Goal: Transaction & Acquisition: Purchase product/service

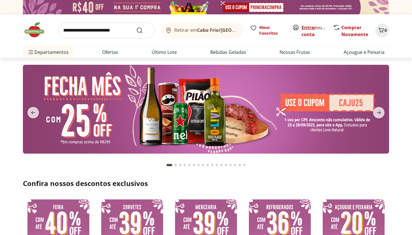
click at [305, 27] on link "Entrar" at bounding box center [309, 27] width 15 height 6
click at [379, 114] on icon "next" at bounding box center [379, 112] width 7 height 7
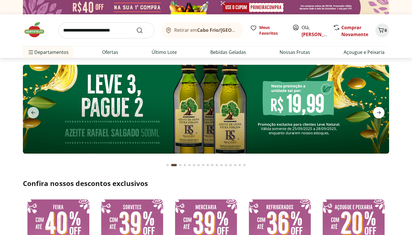
click at [379, 115] on icon "next" at bounding box center [379, 112] width 7 height 7
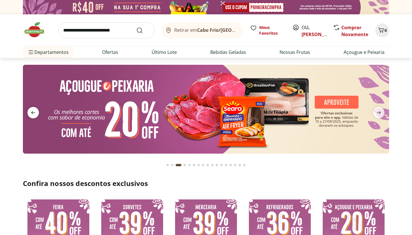
click at [36, 113] on icon "previous" at bounding box center [33, 112] width 7 height 7
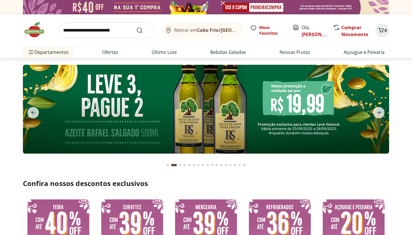
click at [137, 126] on img at bounding box center [206, 109] width 366 height 89
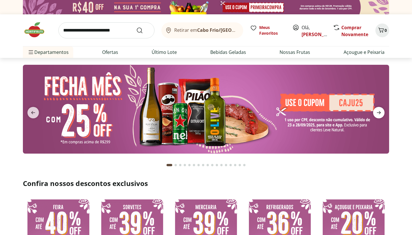
click at [381, 110] on icon "next" at bounding box center [379, 112] width 7 height 7
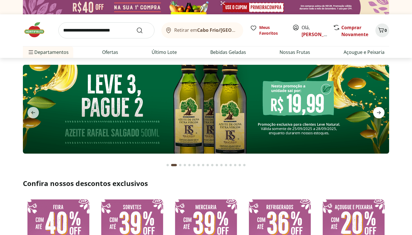
click at [380, 109] on icon "next" at bounding box center [379, 112] width 7 height 7
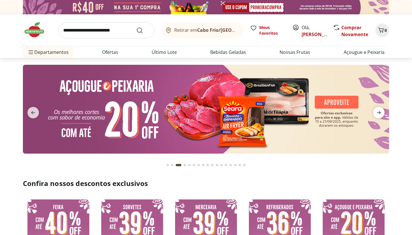
click at [380, 109] on icon "next" at bounding box center [379, 112] width 7 height 7
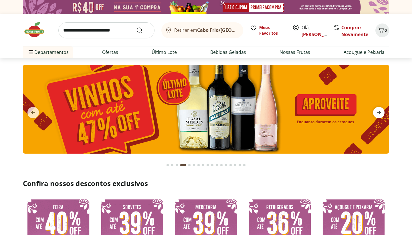
click at [380, 109] on icon "next" at bounding box center [379, 112] width 7 height 7
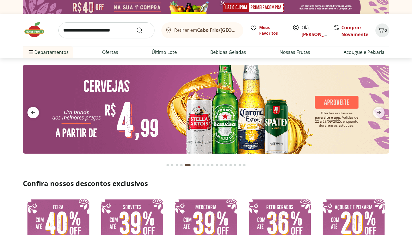
click at [28, 115] on span "previous" at bounding box center [32, 112] width 11 height 11
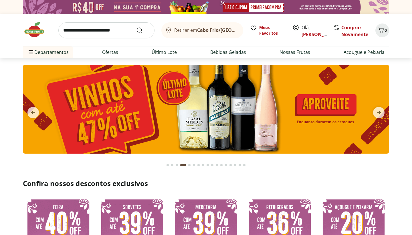
click at [197, 103] on img at bounding box center [206, 109] width 366 height 89
select select "**********"
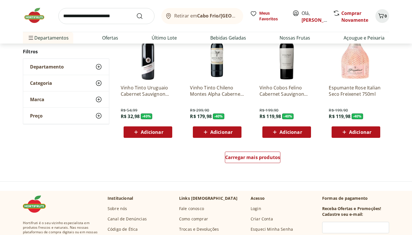
scroll to position [317, 0]
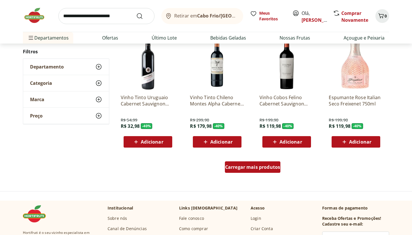
click at [239, 169] on span "Carregar mais produtos" at bounding box center [252, 167] width 55 height 5
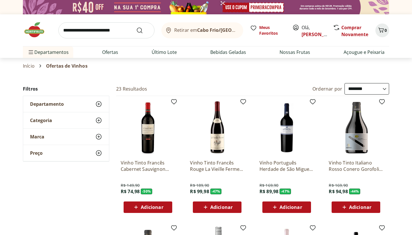
scroll to position [0, 0]
click at [28, 30] on img at bounding box center [37, 29] width 29 height 17
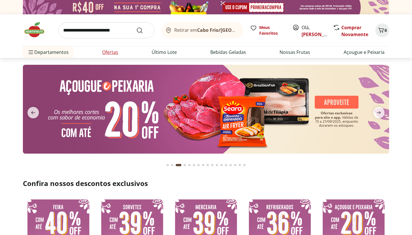
click at [117, 50] on link "Ofertas" at bounding box center [110, 52] width 16 height 7
select select "**********"
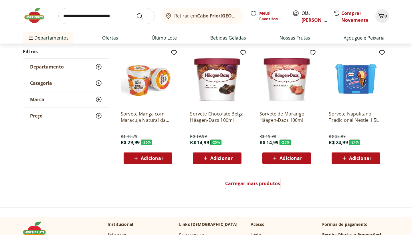
scroll to position [274, 0]
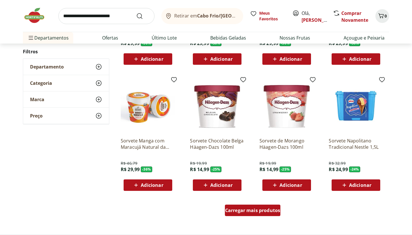
click at [229, 216] on link "Carregar mais produtos" at bounding box center [253, 211] width 56 height 14
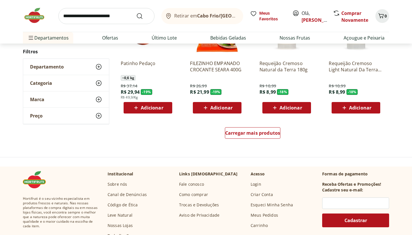
scroll to position [722, 0]
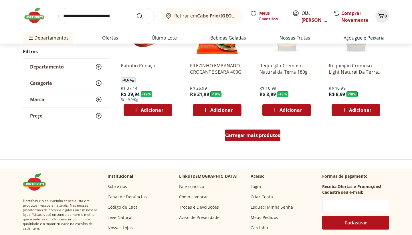
click at [247, 140] on div "Carregar mais produtos" at bounding box center [253, 134] width 56 height 11
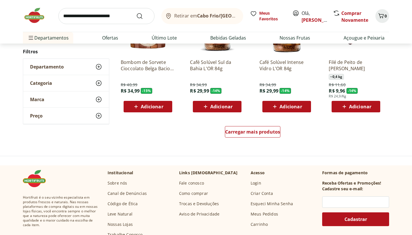
scroll to position [1141, 0]
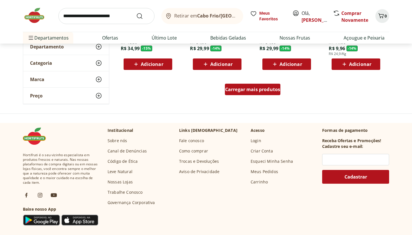
click at [257, 93] on div "Carregar mais produtos" at bounding box center [253, 89] width 56 height 11
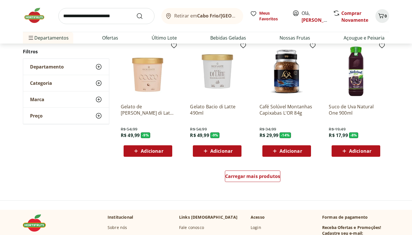
scroll to position [1427, 0]
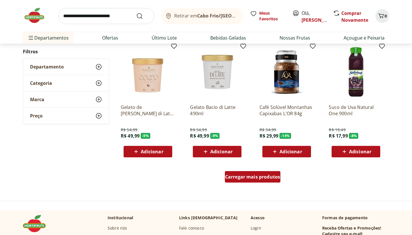
click at [257, 179] on span "Carregar mais produtos" at bounding box center [252, 176] width 55 height 5
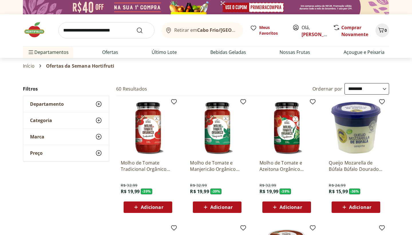
scroll to position [0, 0]
click at [160, 48] on li "Último Lote" at bounding box center [164, 51] width 34 height 11
click at [174, 56] on li "Último Lote" at bounding box center [164, 51] width 34 height 11
click at [294, 53] on link "Nossas Frutas" at bounding box center [295, 52] width 31 height 7
select select "**********"
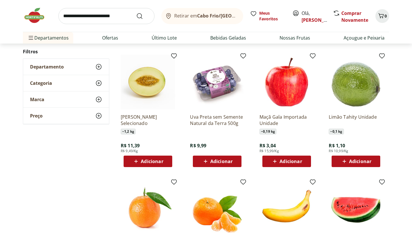
scroll to position [173, 0]
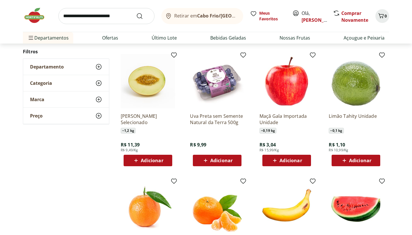
click at [161, 161] on span "Adicionar" at bounding box center [152, 160] width 22 height 5
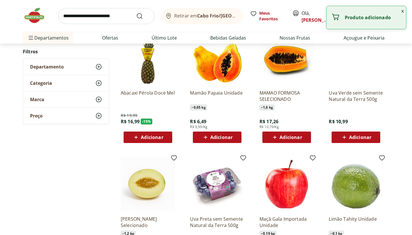
scroll to position [68, 0]
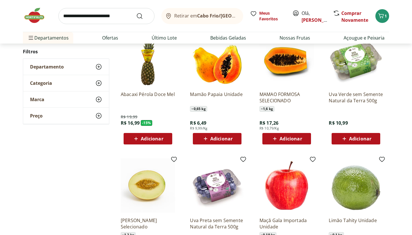
click at [351, 140] on span "Adicionar" at bounding box center [360, 138] width 22 height 5
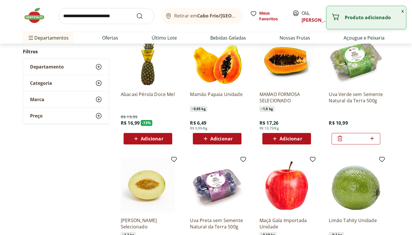
click at [121, 14] on input "search" at bounding box center [106, 16] width 96 height 16
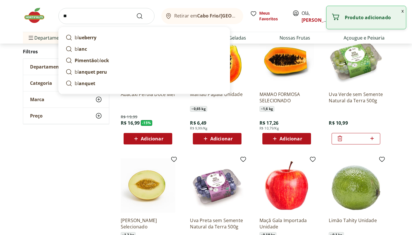
type input "*"
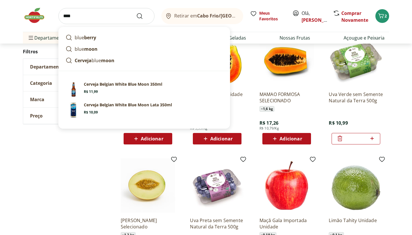
type input "****"
click at [95, 179] on div "**********" at bounding box center [206, 223] width 366 height 416
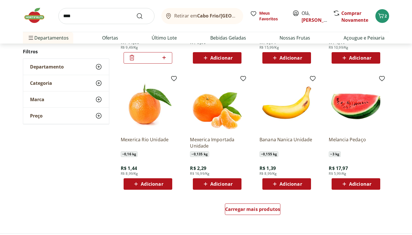
scroll to position [277, 0]
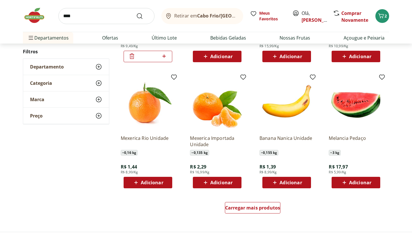
click at [214, 183] on span "Adicionar" at bounding box center [221, 182] width 22 height 5
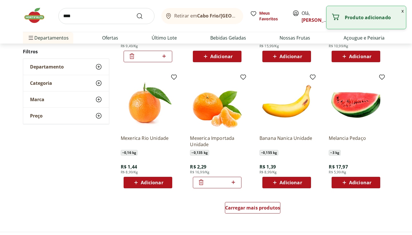
click at [235, 183] on icon at bounding box center [233, 182] width 7 height 7
type input "*"
click at [252, 206] on span "Carregar mais produtos" at bounding box center [252, 207] width 55 height 5
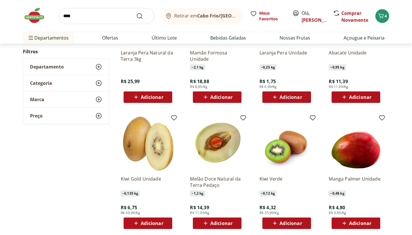
scroll to position [484, 0]
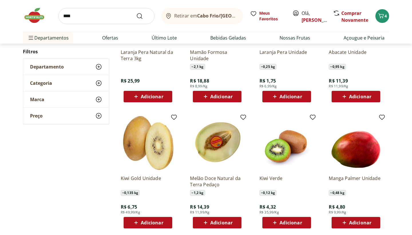
click at [288, 223] on span "Adicionar" at bounding box center [291, 222] width 22 height 5
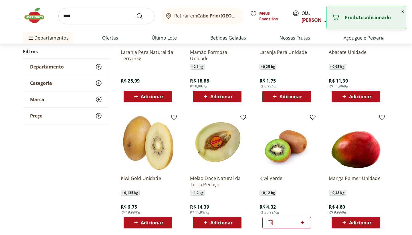
click at [305, 221] on icon at bounding box center [302, 222] width 7 height 7
type input "*"
click at [358, 229] on div "Manga Palmer Unidade ~ 0,48 kg R$ 4,80 R$ 9,99/Kg Adicionar" at bounding box center [356, 171] width 64 height 121
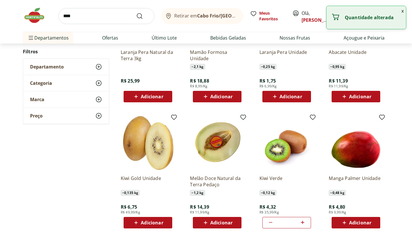
click at [358, 224] on span "Adicionar" at bounding box center [360, 222] width 22 height 5
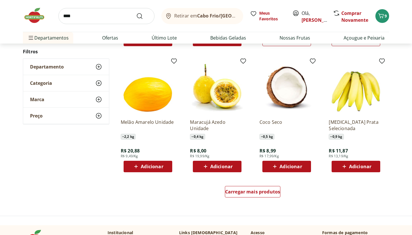
scroll to position [668, 0]
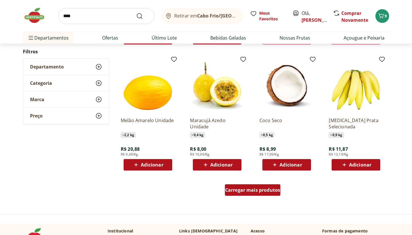
click at [266, 190] on span "Carregar mais produtos" at bounding box center [252, 189] width 55 height 5
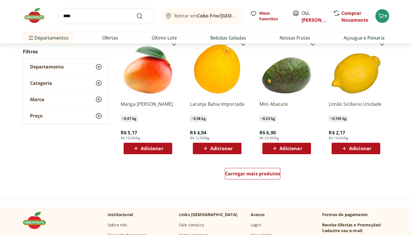
scroll to position [1055, 0]
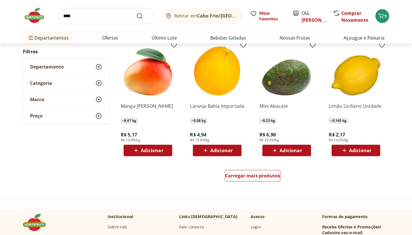
click at [291, 151] on span "Adicionar" at bounding box center [291, 150] width 22 height 5
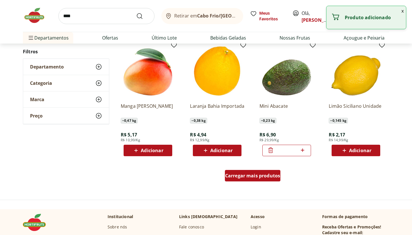
click at [262, 179] on div "Carregar mais produtos" at bounding box center [253, 175] width 56 height 11
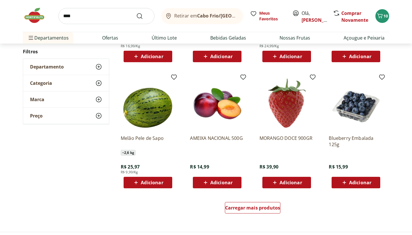
scroll to position [1402, 0]
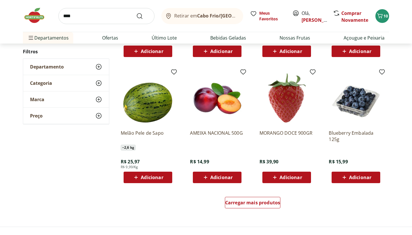
click at [344, 182] on div "Adicionar" at bounding box center [356, 177] width 40 height 10
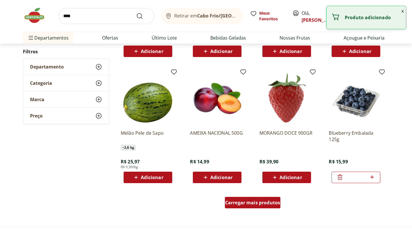
click at [261, 201] on span "Carregar mais produtos" at bounding box center [252, 202] width 55 height 5
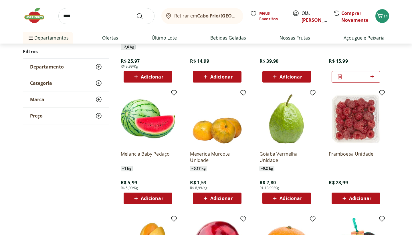
scroll to position [1503, 0]
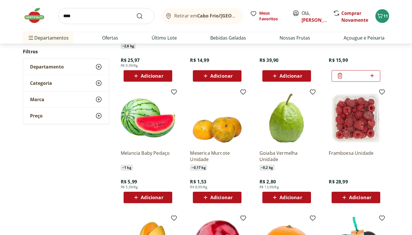
click at [282, 202] on div "Adicionar" at bounding box center [287, 197] width 40 height 10
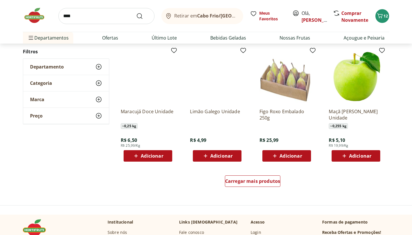
scroll to position [1797, 0]
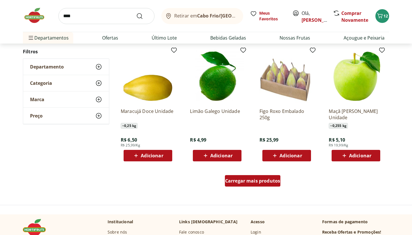
click at [265, 182] on span "Carregar mais produtos" at bounding box center [252, 180] width 55 height 5
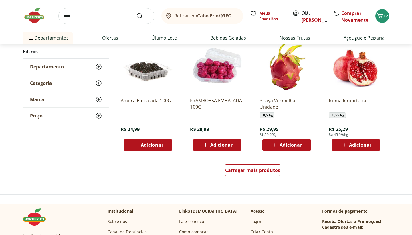
scroll to position [2228, 0]
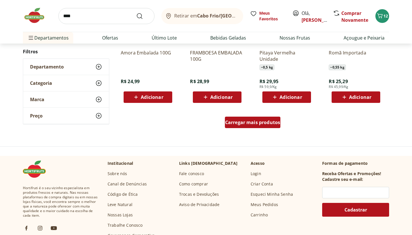
click at [260, 126] on div "Carregar mais produtos" at bounding box center [253, 122] width 56 height 11
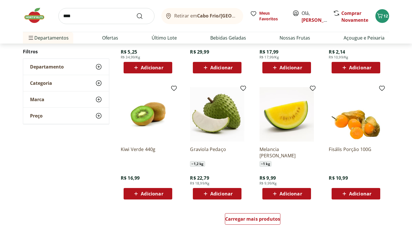
scroll to position [2508, 0]
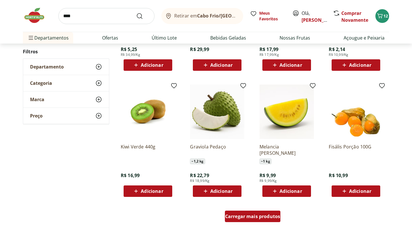
click at [246, 214] on span "Carregar mais produtos" at bounding box center [252, 216] width 55 height 5
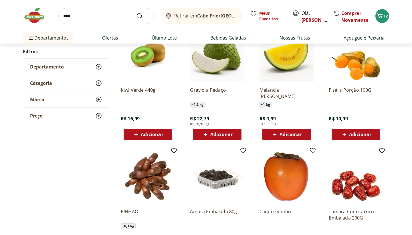
scroll to position [2566, 0]
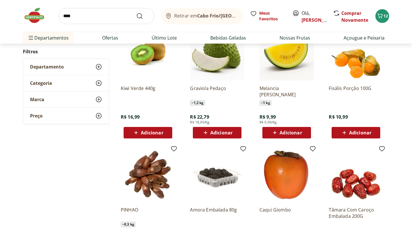
click at [284, 131] on span "Adicionar" at bounding box center [291, 132] width 22 height 5
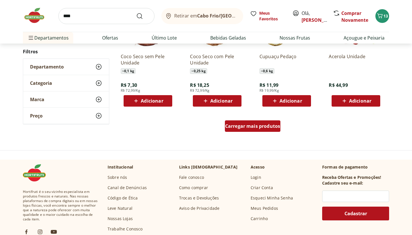
click at [274, 127] on span "Carregar mais produtos" at bounding box center [252, 126] width 55 height 5
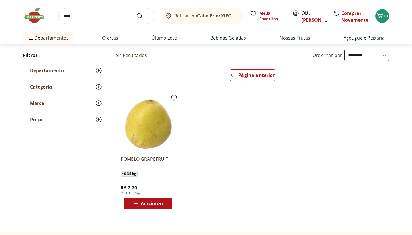
scroll to position [28, 0]
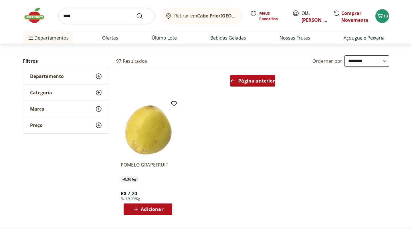
click at [257, 83] on span "Página anterior" at bounding box center [256, 80] width 36 height 5
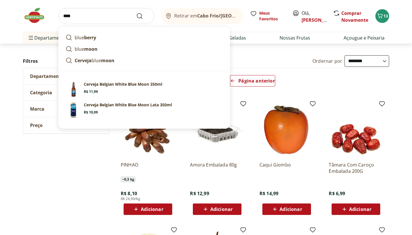
click at [106, 20] on input "****" at bounding box center [106, 16] width 96 height 16
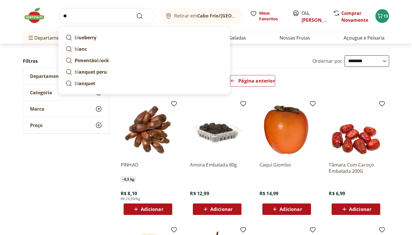
type input "*"
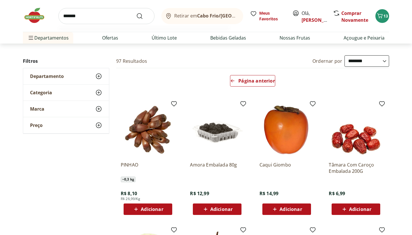
type input "*******"
click at [143, 16] on button "Submit Search" at bounding box center [143, 16] width 14 height 7
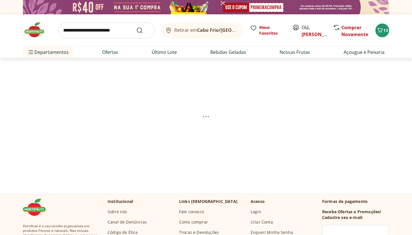
select select "**********"
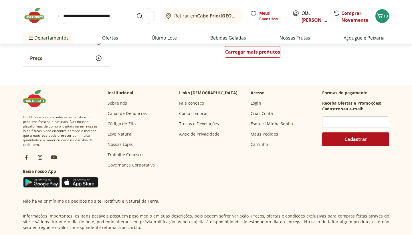
scroll to position [531, 0]
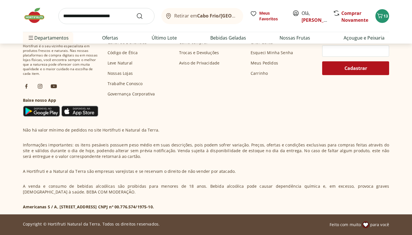
click at [124, 19] on input "search" at bounding box center [106, 16] width 96 height 16
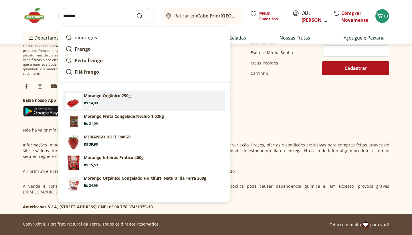
click at [99, 100] on section "Morango Orgânico 250g Price: R$ 14,99" at bounding box center [153, 99] width 139 height 13
type input "**********"
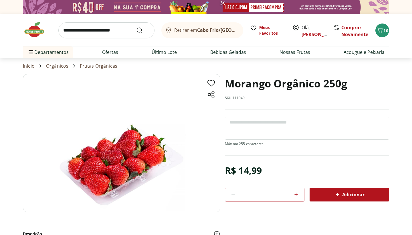
click at [335, 195] on icon at bounding box center [337, 194] width 7 height 7
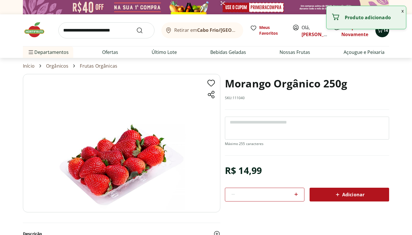
click at [386, 35] on button "14" at bounding box center [383, 30] width 14 height 14
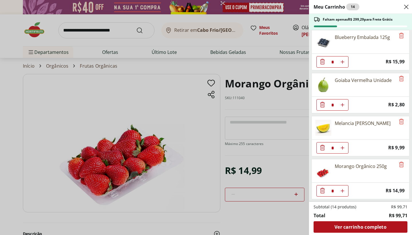
scroll to position [260, 0]
click at [230, 64] on div "Meu Carrinho 14 Faltam apenas R$ 299,29 para Frete Grátis Melão Amarelo Selecio…" at bounding box center [206, 117] width 412 height 235
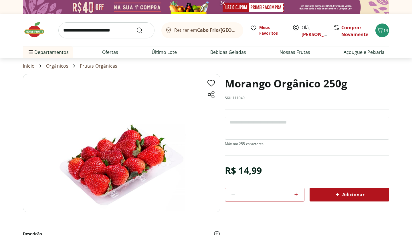
click at [75, 30] on input "search" at bounding box center [106, 30] width 96 height 16
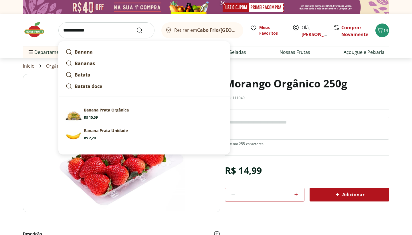
type input "**********"
click at [143, 30] on button "Submit Search" at bounding box center [143, 30] width 14 height 7
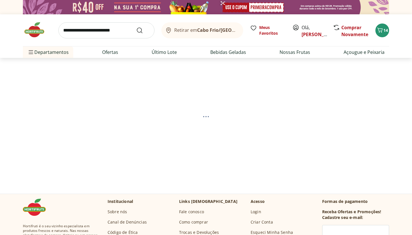
select select "**********"
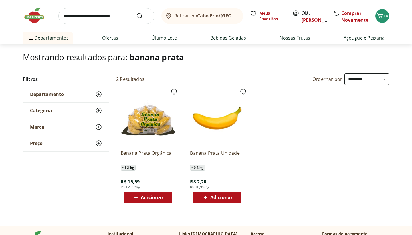
scroll to position [31, 0]
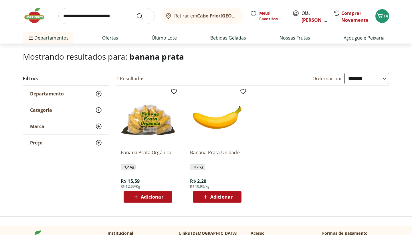
click at [222, 197] on span "Adicionar" at bounding box center [221, 196] width 22 height 5
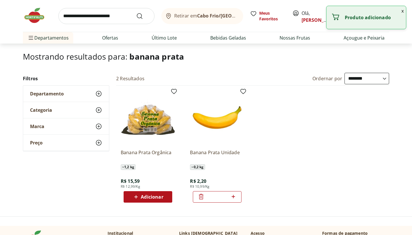
click at [235, 197] on icon at bounding box center [233, 196] width 7 height 7
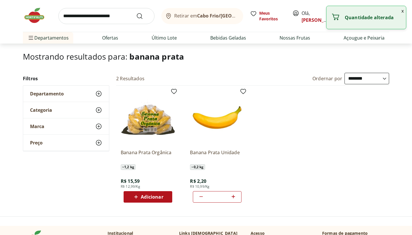
click at [235, 197] on icon at bounding box center [233, 196] width 7 height 7
type input "*"
click at [400, 10] on button "x" at bounding box center [402, 11] width 7 height 10
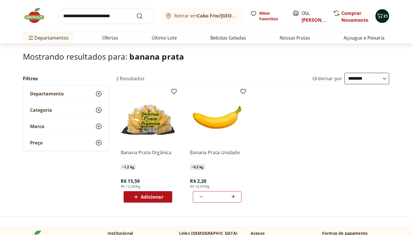
click at [384, 15] on span "21" at bounding box center [386, 15] width 5 height 5
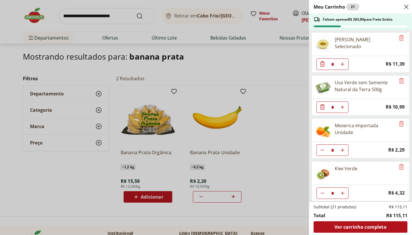
click at [293, 115] on div "Meu Carrinho 21 Faltam apenas R$ 283,89 para Frete Grátis Melão Amarelo Selecio…" at bounding box center [206, 117] width 412 height 235
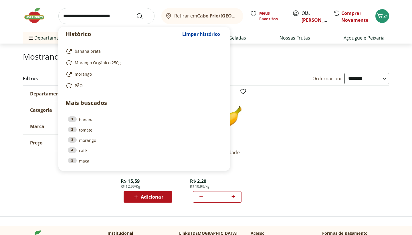
click at [105, 20] on input "search" at bounding box center [106, 16] width 96 height 16
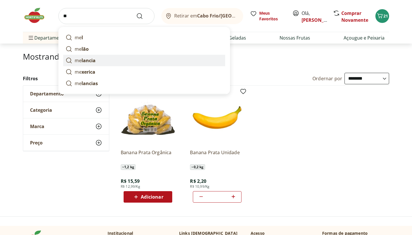
click at [105, 58] on link "me lancia" at bounding box center [144, 60] width 162 height 11
type input "********"
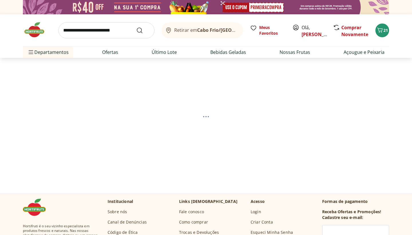
select select "**********"
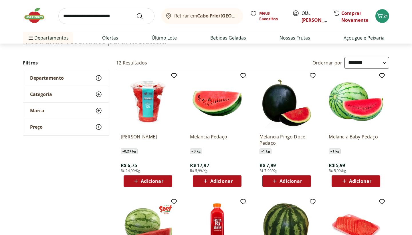
scroll to position [49, 0]
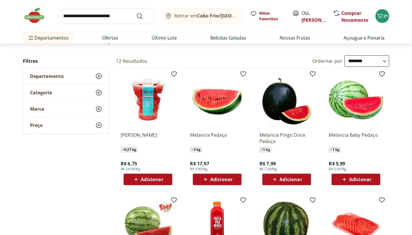
click at [344, 179] on icon at bounding box center [344, 178] width 3 height 3
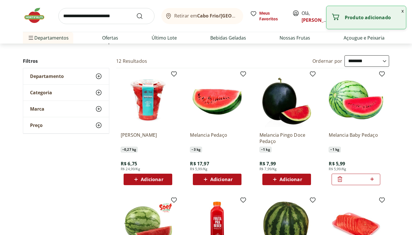
click at [404, 10] on button "x" at bounding box center [402, 11] width 7 height 10
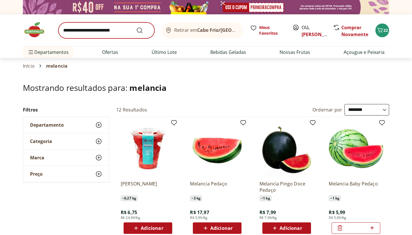
scroll to position [0, 0]
click at [120, 29] on input "search" at bounding box center [106, 30] width 96 height 16
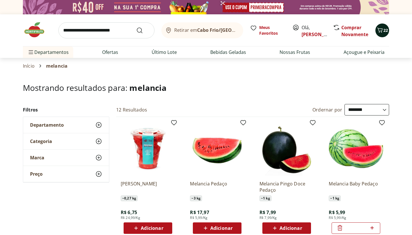
click at [386, 29] on span "22" at bounding box center [386, 29] width 5 height 5
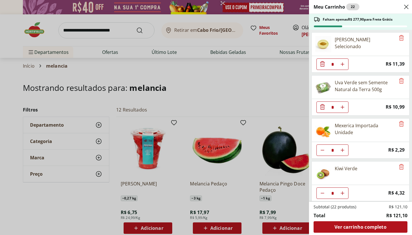
click at [255, 89] on div "Meu Carrinho 22 Faltam apenas R$ 277,90 para Frete Grátis Melão Amarelo Selecio…" at bounding box center [206, 117] width 412 height 235
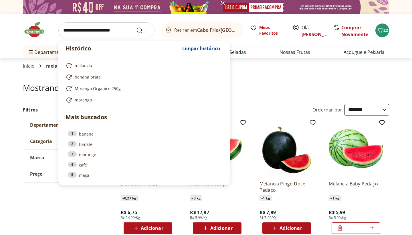
click at [102, 37] on input "search" at bounding box center [106, 30] width 96 height 16
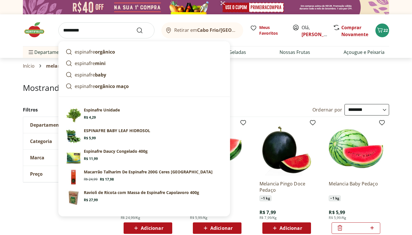
type input "*********"
click at [143, 30] on button "Submit Search" at bounding box center [143, 30] width 14 height 7
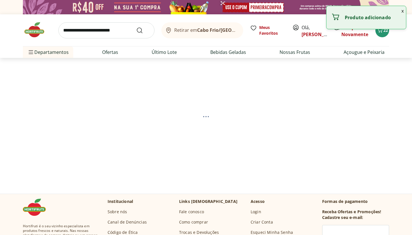
select select "**********"
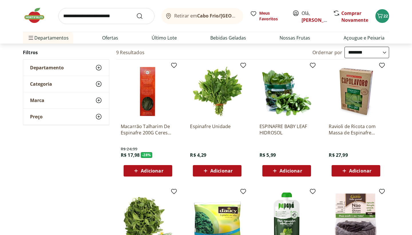
scroll to position [59, 0]
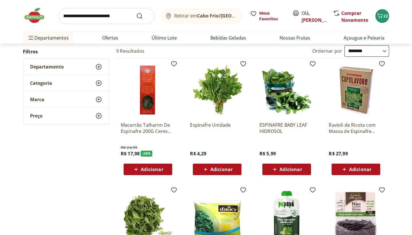
click at [269, 171] on div "Adicionar" at bounding box center [287, 169] width 40 height 10
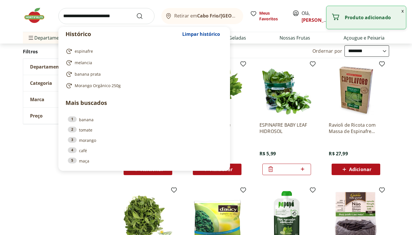
click at [104, 12] on input "search" at bounding box center [106, 16] width 96 height 16
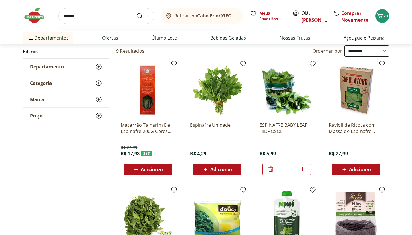
type input "******"
click at [143, 16] on button "Submit Search" at bounding box center [143, 16] width 14 height 7
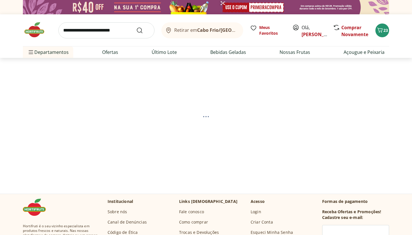
select select "**********"
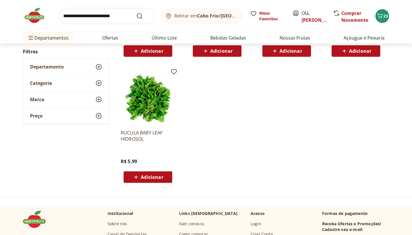
scroll to position [186, 0]
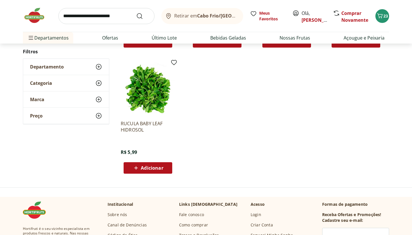
click at [160, 168] on span "Adicionar" at bounding box center [152, 167] width 22 height 5
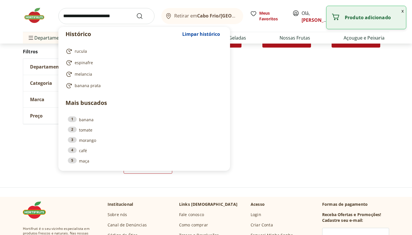
click at [113, 20] on input "search" at bounding box center [106, 16] width 96 height 16
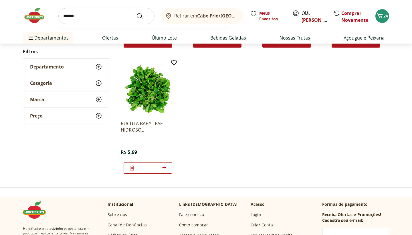
type input "******"
click at [143, 16] on button "Submit Search" at bounding box center [143, 16] width 14 height 7
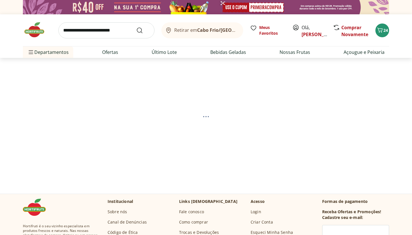
select select "**********"
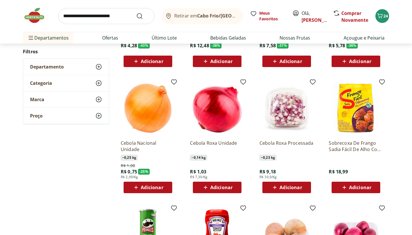
scroll to position [168, 0]
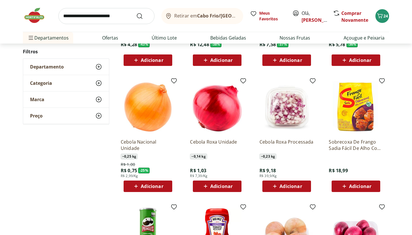
click at [146, 186] on span "Adicionar" at bounding box center [152, 186] width 22 height 5
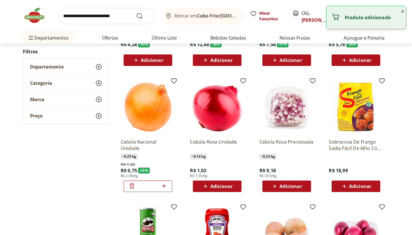
click at [163, 186] on icon at bounding box center [164, 185] width 7 height 7
type input "*"
click at [115, 15] on input "search" at bounding box center [106, 16] width 96 height 16
type input "****"
click at [143, 16] on button "Submit Search" at bounding box center [143, 16] width 14 height 7
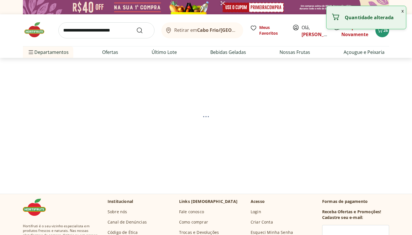
select select "**********"
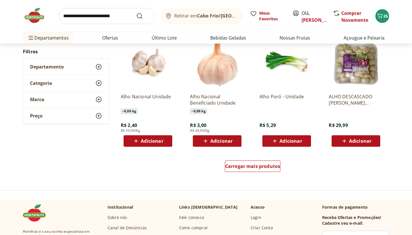
scroll to position [338, 0]
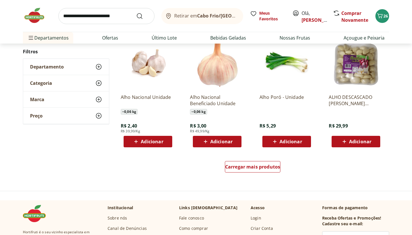
click at [163, 147] on div "Alho Nacional Unidade ~ 0,06 kg R$ 2,40 R$ 39,99/Kg Adicionar" at bounding box center [148, 90] width 64 height 121
click at [161, 139] on span "Adicionar" at bounding box center [152, 141] width 22 height 5
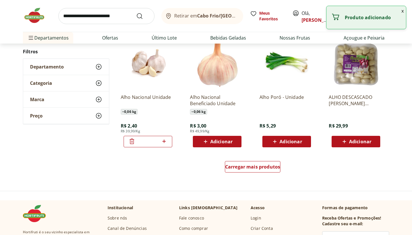
click at [163, 141] on icon at bounding box center [163, 140] width 3 height 3
type input "*"
click at [90, 16] on input "search" at bounding box center [106, 16] width 96 height 16
type input "*******"
click at [143, 16] on button "Submit Search" at bounding box center [143, 16] width 14 height 7
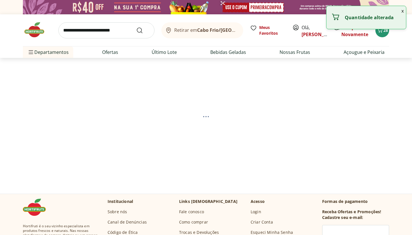
select select "**********"
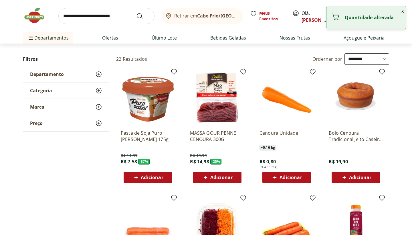
scroll to position [52, 0]
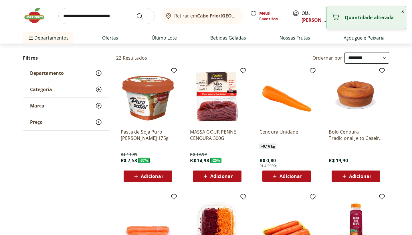
click at [289, 180] on div "Adicionar" at bounding box center [287, 176] width 40 height 10
click at [303, 177] on icon at bounding box center [302, 175] width 7 height 7
type input "*"
click at [122, 19] on input "search" at bounding box center [106, 16] width 96 height 16
type input "*********"
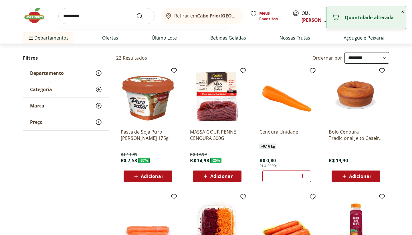
click at [143, 16] on button "Submit Search" at bounding box center [143, 16] width 14 height 7
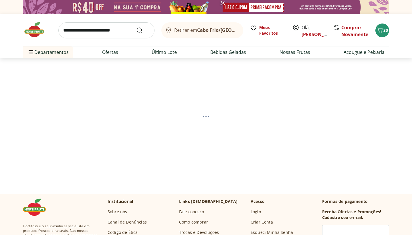
select select "**********"
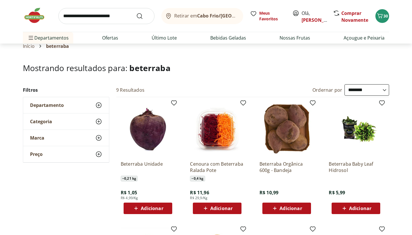
scroll to position [26, 0]
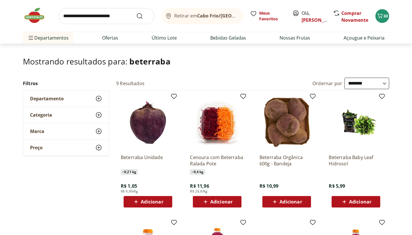
click at [163, 203] on div "Adicionar" at bounding box center [148, 201] width 40 height 10
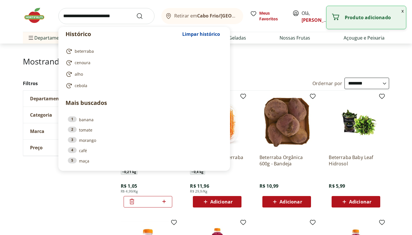
click at [82, 17] on input "search" at bounding box center [106, 16] width 96 height 16
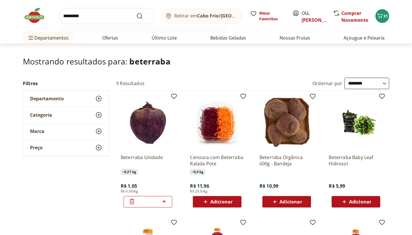
type input "*********"
click at [143, 16] on button "Submit Search" at bounding box center [143, 16] width 14 height 7
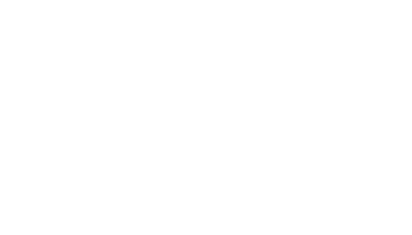
select select "**********"
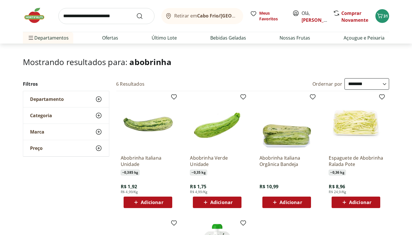
scroll to position [27, 0]
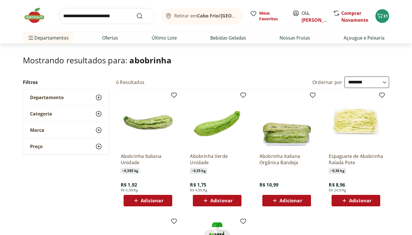
click at [149, 204] on div "Adicionar" at bounding box center [148, 200] width 40 height 10
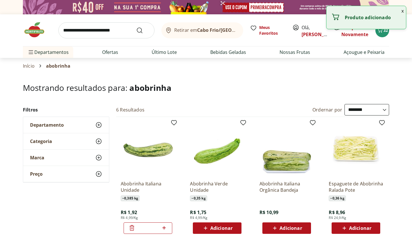
scroll to position [0, 0]
click at [124, 28] on input "search" at bounding box center [106, 30] width 96 height 16
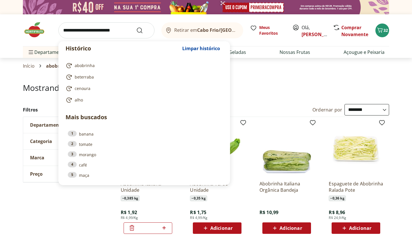
type input "*"
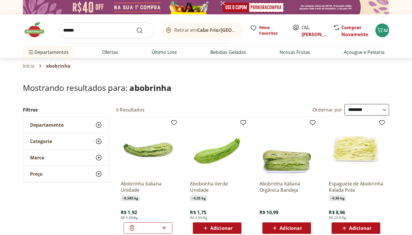
type input "*******"
click at [143, 30] on button "Submit Search" at bounding box center [143, 30] width 14 height 7
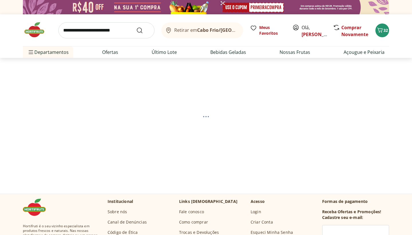
select select "**********"
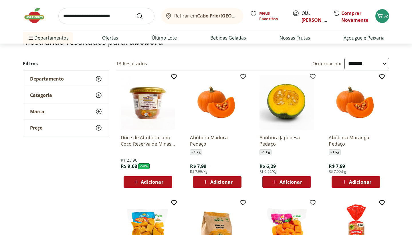
scroll to position [47, 0]
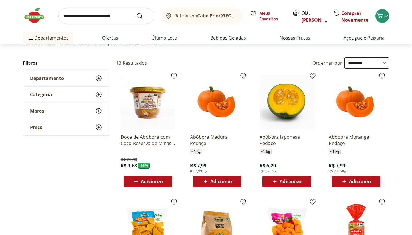
click at [221, 181] on span "Adicionar" at bounding box center [221, 181] width 22 height 5
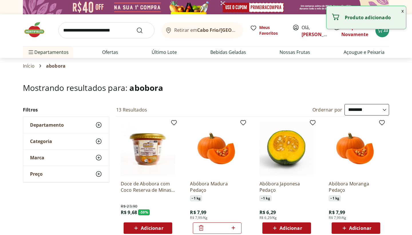
scroll to position [0, 0]
click at [403, 11] on div at bounding box center [206, 7] width 412 height 14
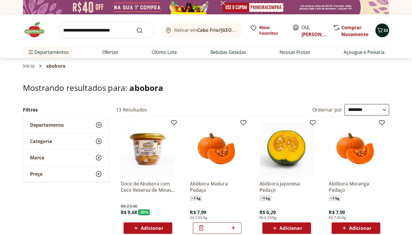
click at [386, 27] on span "33" at bounding box center [386, 29] width 5 height 5
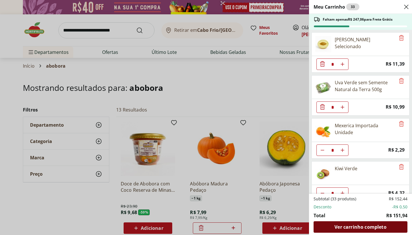
click at [361, 227] on span "Ver carrinho completo" at bounding box center [361, 226] width 52 height 5
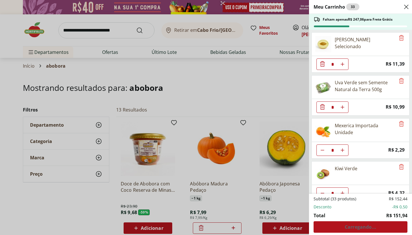
click at [86, 27] on div "Meu Carrinho 33 Faltam apenas R$ 247,06 para Frete Grátis Melão Amarelo Selecio…" at bounding box center [206, 117] width 412 height 235
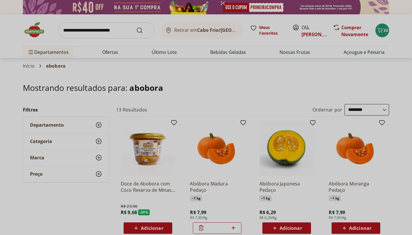
click at [86, 30] on input "search" at bounding box center [106, 30] width 96 height 16
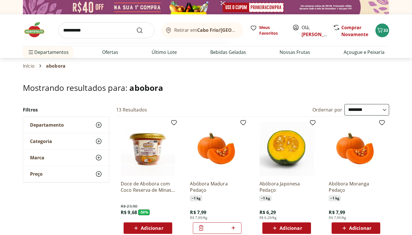
type input "**********"
click at [143, 30] on button "Submit Search" at bounding box center [143, 30] width 14 height 7
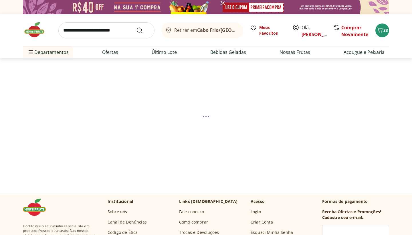
select select "**********"
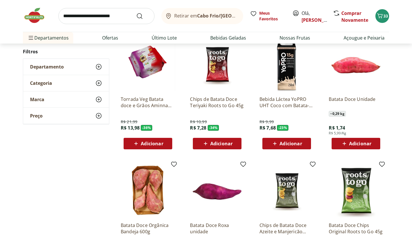
scroll to position [81, 0]
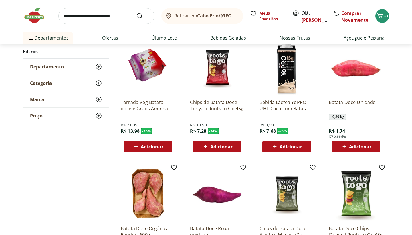
click at [371, 144] on span "Adicionar" at bounding box center [360, 146] width 22 height 5
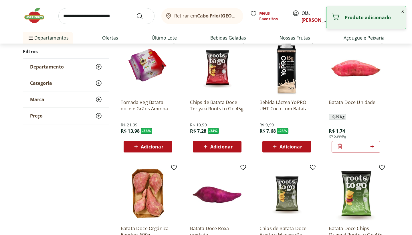
click at [127, 14] on input "search" at bounding box center [106, 16] width 96 height 16
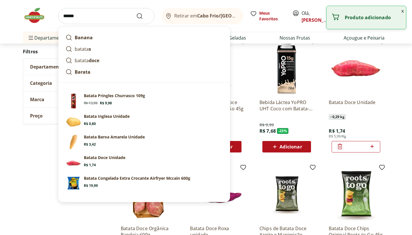
type input "******"
click at [143, 16] on button "Submit Search" at bounding box center [143, 16] width 14 height 7
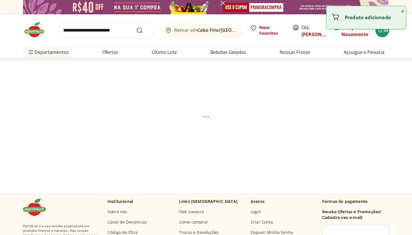
select select "**********"
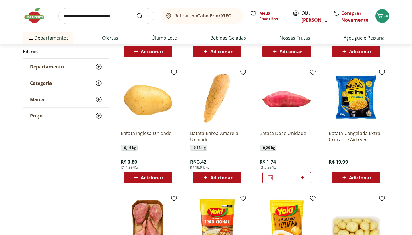
scroll to position [177, 0]
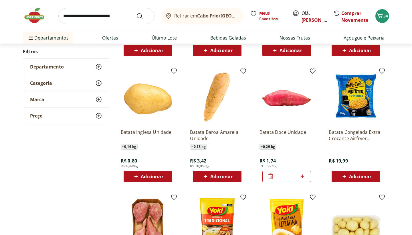
click at [151, 177] on span "Adicionar" at bounding box center [152, 176] width 22 height 5
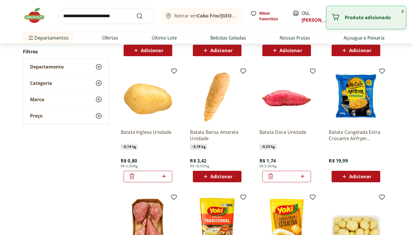
click at [169, 177] on div "*" at bounding box center [148, 176] width 49 height 11
click at [167, 177] on icon at bounding box center [164, 176] width 7 height 7
type input "*"
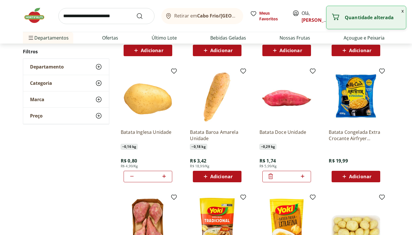
click at [109, 18] on input "search" at bounding box center [106, 16] width 96 height 16
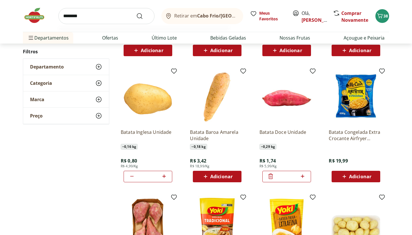
type input "********"
click at [143, 16] on button "Submit Search" at bounding box center [143, 16] width 14 height 7
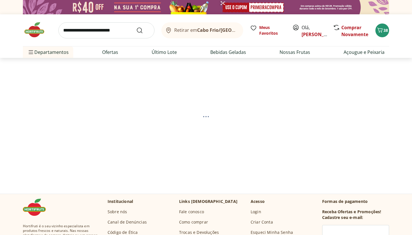
select select "**********"
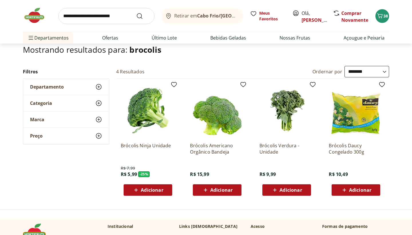
scroll to position [39, 0]
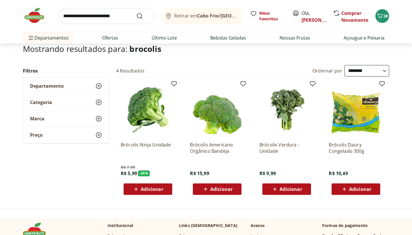
click at [141, 192] on span "Adicionar" at bounding box center [148, 188] width 31 height 7
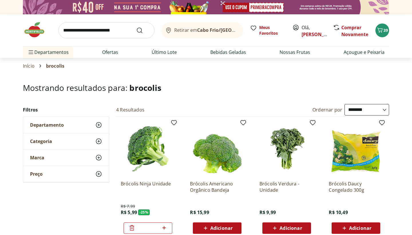
scroll to position [0, 0]
click at [385, 31] on span "39" at bounding box center [386, 29] width 5 height 5
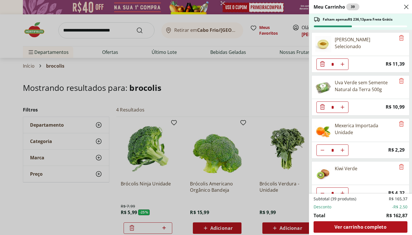
click at [283, 94] on div "Meu Carrinho 39 Faltam apenas R$ 236,13 para Frete Grátis Melão Amarelo Selecio…" at bounding box center [206, 117] width 412 height 235
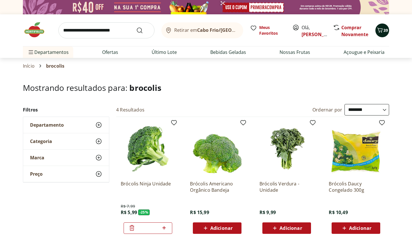
click at [384, 33] on div "39" at bounding box center [382, 30] width 5 height 9
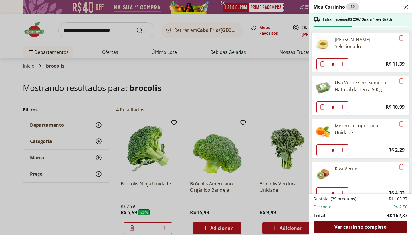
click at [354, 222] on div "Ver carrinho completo" at bounding box center [361, 226] width 94 height 11
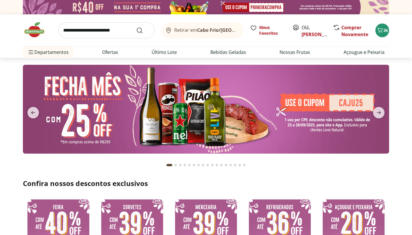
click at [129, 31] on input "search" at bounding box center [106, 30] width 96 height 16
type input "****"
click at [143, 30] on button "Submit Search" at bounding box center [143, 30] width 14 height 7
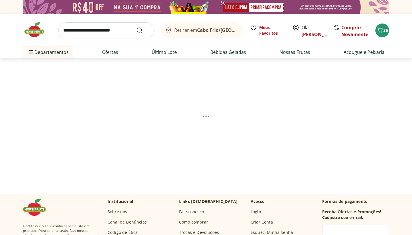
select select "**********"
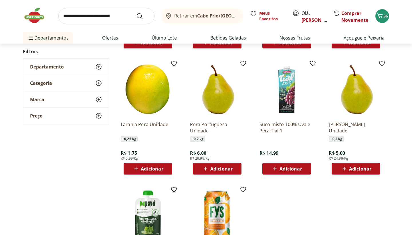
scroll to position [185, 0]
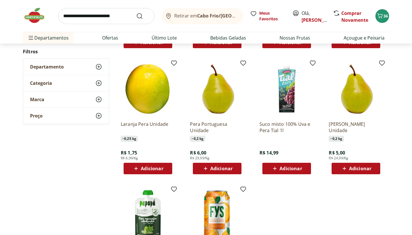
click at [357, 169] on span "Adicionar" at bounding box center [360, 168] width 22 height 5
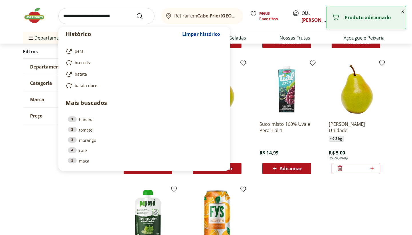
click at [109, 18] on input "search" at bounding box center [106, 16] width 96 height 16
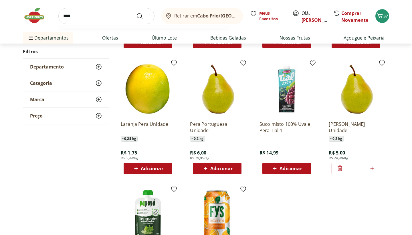
type input "****"
click at [143, 16] on button "Submit Search" at bounding box center [143, 16] width 14 height 7
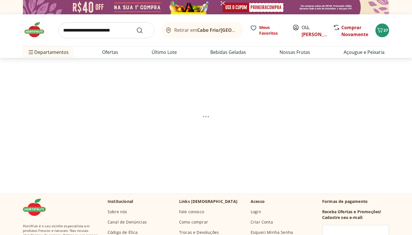
select select "**********"
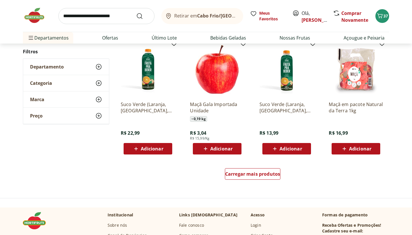
scroll to position [331, 0]
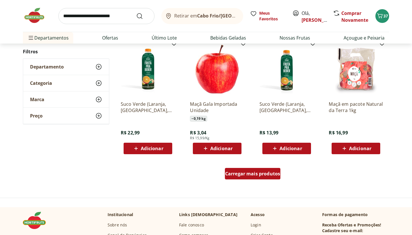
click at [254, 176] on div "Carregar mais produtos" at bounding box center [253, 173] width 56 height 11
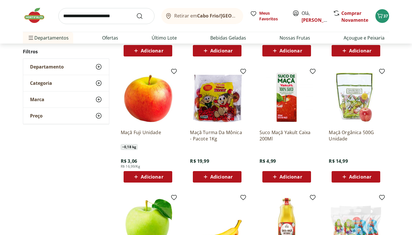
scroll to position [552, 0]
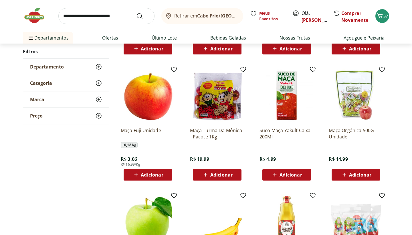
click at [162, 172] on span "Adicionar" at bounding box center [152, 174] width 22 height 5
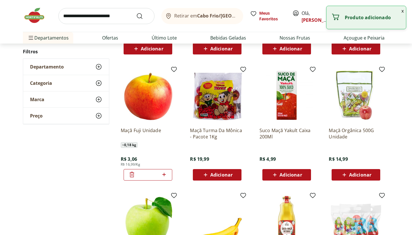
click at [131, 173] on icon at bounding box center [132, 173] width 5 height 5
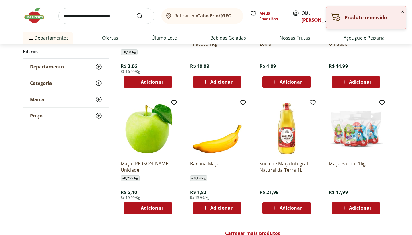
scroll to position [646, 0]
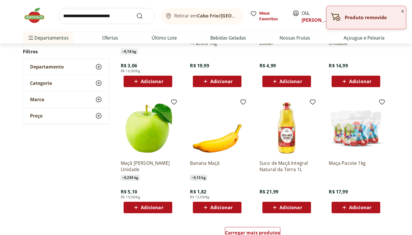
click at [130, 208] on div "Adicionar" at bounding box center [148, 207] width 40 height 10
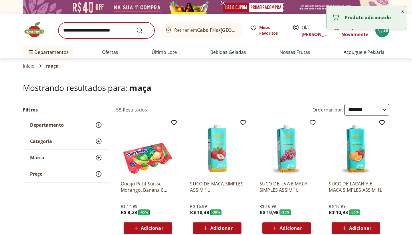
scroll to position [0, 0]
click at [121, 30] on input "search" at bounding box center [106, 30] width 96 height 16
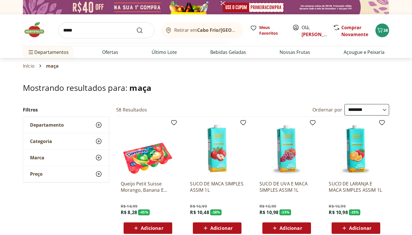
type input "******"
click at [143, 30] on button "Submit Search" at bounding box center [143, 30] width 14 height 7
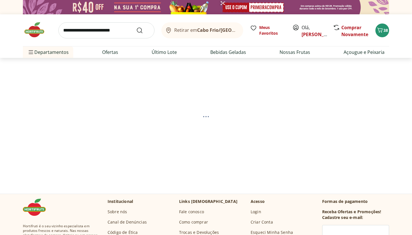
select select "**********"
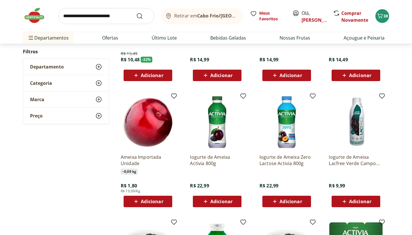
scroll to position [179, 0]
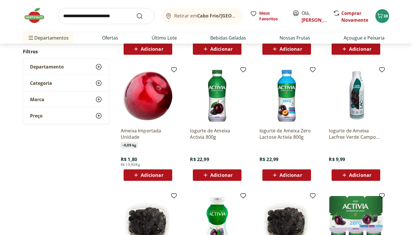
click at [143, 166] on div "Ameixa Importada Unidade ~ 0,09 kg R$ 1,80 R$ 19,99/Kg Adicionar" at bounding box center [148, 152] width 54 height 58
click at [143, 170] on div "Adicionar" at bounding box center [148, 175] width 40 height 10
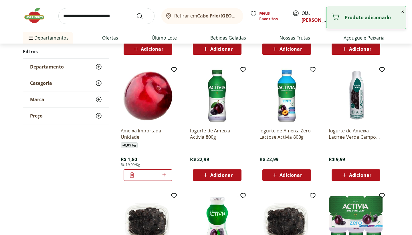
click at [165, 173] on icon at bounding box center [164, 174] width 7 height 7
type input "*"
click at [403, 11] on button "x" at bounding box center [402, 11] width 7 height 10
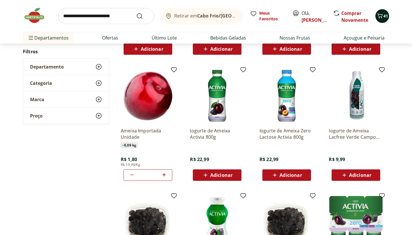
click at [387, 17] on span "41" at bounding box center [386, 15] width 5 height 5
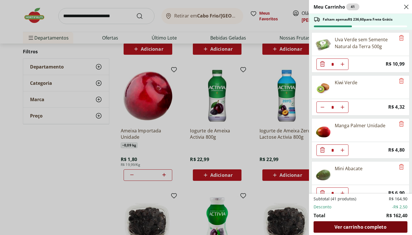
click at [368, 229] on span "Ver carrinho completo" at bounding box center [361, 226] width 52 height 5
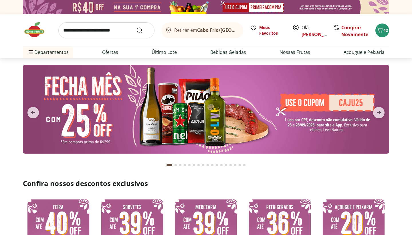
click at [96, 30] on input "search" at bounding box center [106, 30] width 96 height 16
type input "**********"
click at [143, 30] on button "Submit Search" at bounding box center [143, 30] width 14 height 7
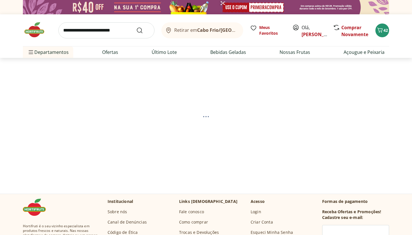
select select "**********"
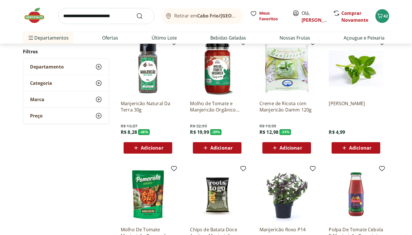
scroll to position [77, 0]
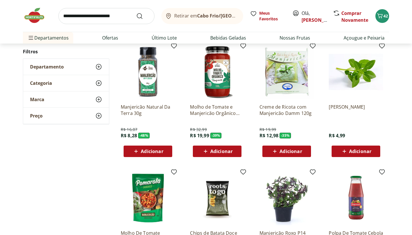
click at [278, 196] on img at bounding box center [287, 198] width 54 height 54
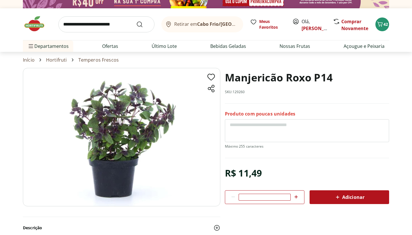
scroll to position [7, 0]
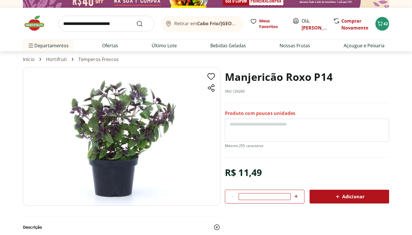
select select "**********"
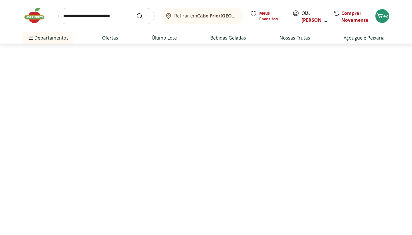
scroll to position [55, 0]
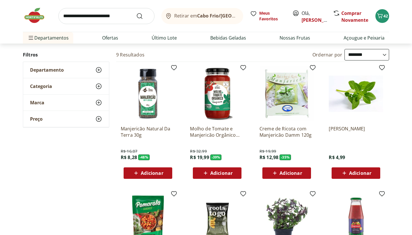
click at [367, 175] on span "Adicionar" at bounding box center [360, 173] width 22 height 5
click at [401, 11] on header "Retirar em Cabo Frio/RJ Olá, Vanessa 43 Retirar em Cabo Frio/RJ Meus Favoritos …" at bounding box center [206, 22] width 412 height 44
click at [370, 18] on div "Retirar em Cabo Frio/RJ Meus Favoritos Olá, Vanessa Comprar Novamente 43" at bounding box center [206, 16] width 366 height 32
click at [384, 18] on span "43" at bounding box center [386, 15] width 5 height 5
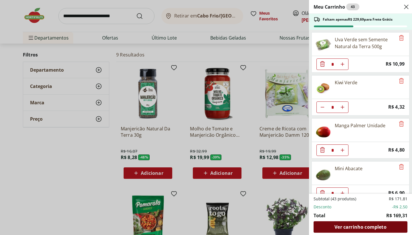
click at [345, 230] on div "Ver carrinho completo" at bounding box center [361, 226] width 94 height 11
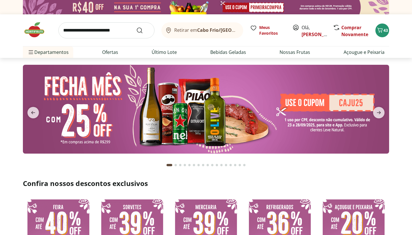
click at [89, 37] on input "search" at bounding box center [106, 30] width 96 height 16
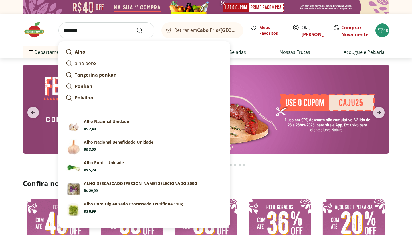
type input "********"
click at [143, 30] on button "Submit Search" at bounding box center [143, 30] width 14 height 7
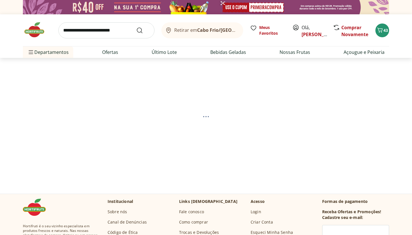
select select "**********"
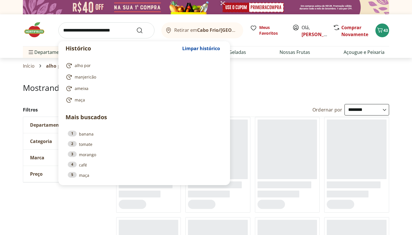
click at [65, 29] on input "search" at bounding box center [106, 30] width 96 height 16
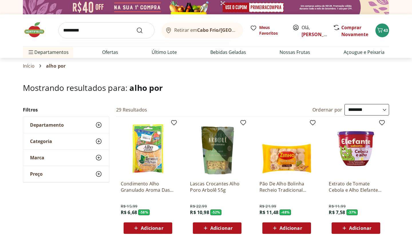
type input "*********"
click at [143, 30] on button "Submit Search" at bounding box center [143, 30] width 14 height 7
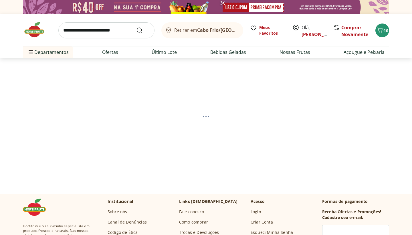
select select "**********"
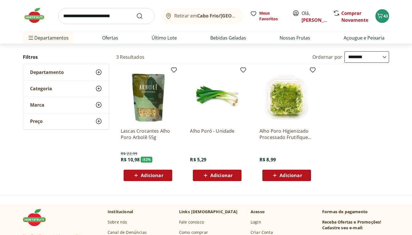
scroll to position [58, 0]
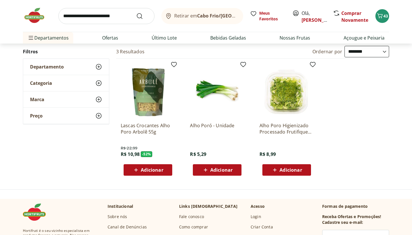
click at [215, 171] on span "Adicionar" at bounding box center [221, 169] width 22 height 5
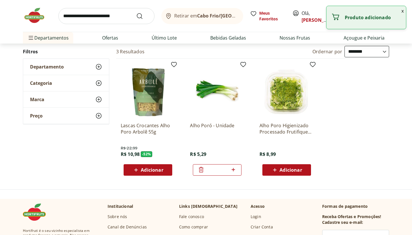
click at [94, 17] on input "search" at bounding box center [106, 16] width 96 height 16
type input "******"
click at [143, 16] on button "Submit Search" at bounding box center [143, 16] width 14 height 7
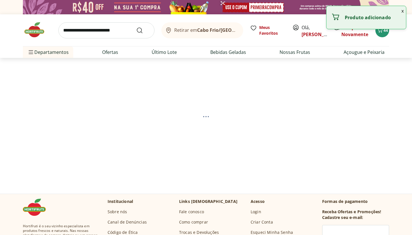
select select "**********"
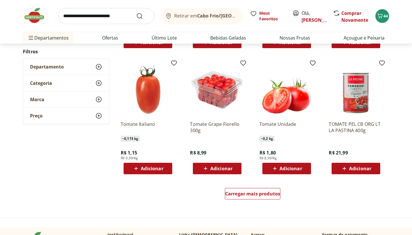
scroll to position [313, 0]
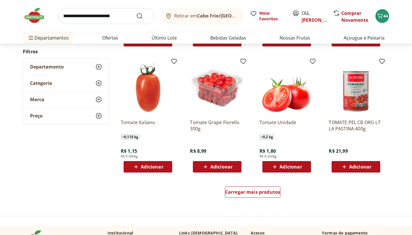
click at [163, 167] on span "Adicionar" at bounding box center [152, 166] width 22 height 5
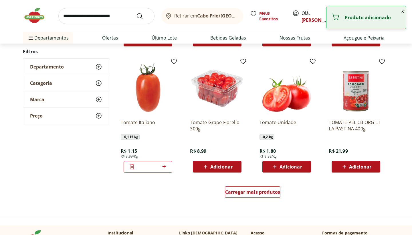
click at [165, 167] on icon at bounding box center [164, 166] width 7 height 7
type input "*"
click at [404, 11] on button "x" at bounding box center [402, 11] width 7 height 10
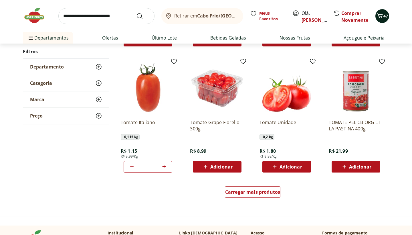
click at [389, 15] on button "47" at bounding box center [383, 16] width 14 height 14
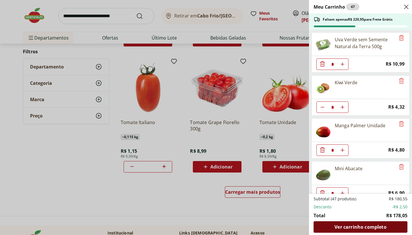
click at [361, 225] on span "Ver carrinho completo" at bounding box center [361, 226] width 52 height 5
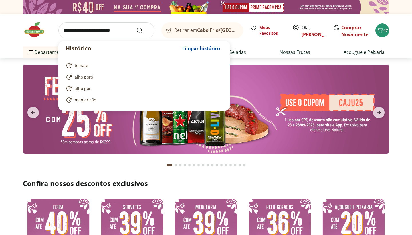
click at [128, 30] on input "search" at bounding box center [106, 30] width 96 height 16
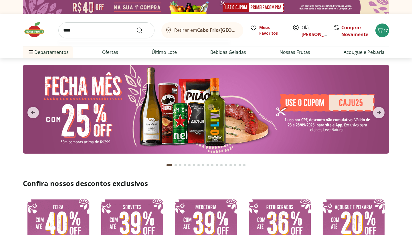
type input "****"
click at [143, 30] on button "Submit Search" at bounding box center [143, 30] width 14 height 7
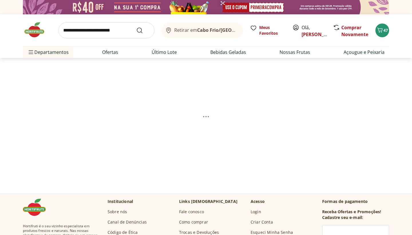
select select "**********"
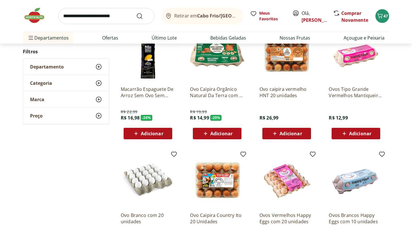
scroll to position [93, 0]
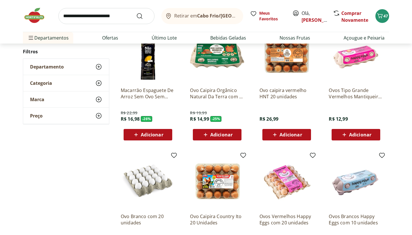
click at [222, 91] on p "Ovo Caipira Orgânico Natural Da Terra com 10 unidade" at bounding box center [217, 93] width 54 height 13
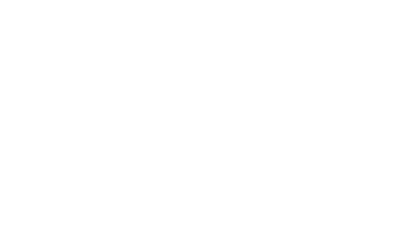
select select "**********"
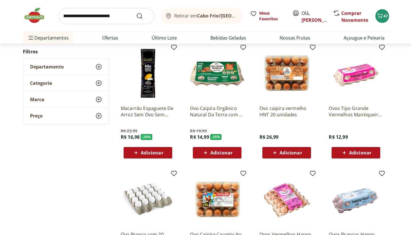
scroll to position [74, 0]
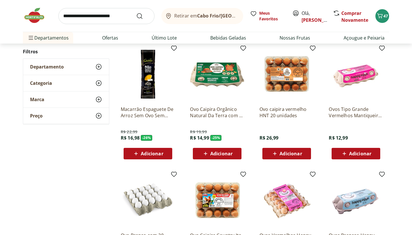
click at [237, 152] on div "Adicionar" at bounding box center [218, 153] width 40 height 10
click at [366, 110] on p "Ovos Tipo Grande Vermelhos Mantiqueira Happy Eggs 10 Unidades" at bounding box center [356, 112] width 54 height 13
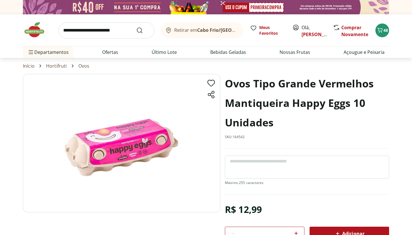
select select "**********"
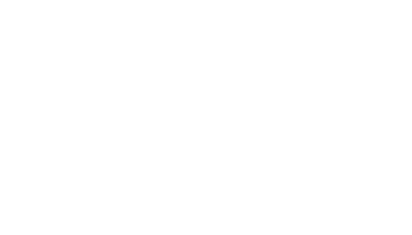
scroll to position [74, 0]
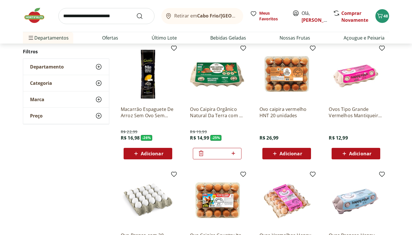
click at [198, 153] on icon at bounding box center [201, 153] width 7 height 7
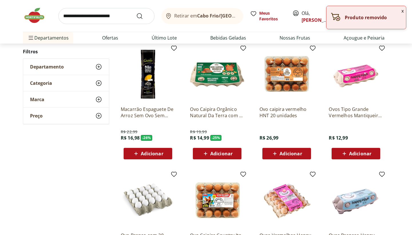
click at [364, 153] on span "Adicionar" at bounding box center [360, 153] width 22 height 5
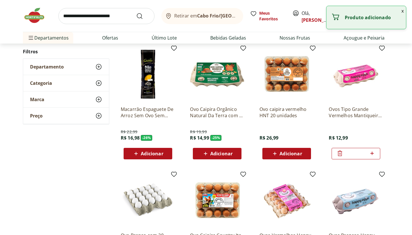
click at [402, 12] on button "x" at bounding box center [402, 11] width 7 height 10
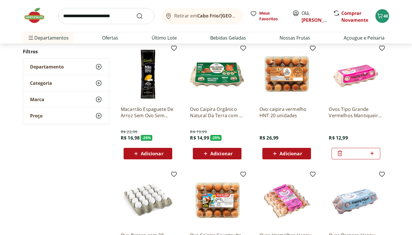
click at [374, 154] on icon at bounding box center [372, 153] width 7 height 7
type input "*"
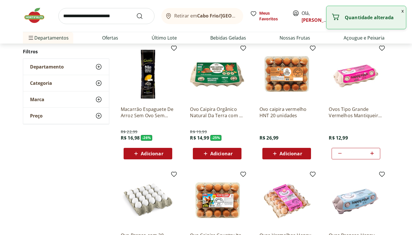
click at [404, 11] on button "x" at bounding box center [402, 11] width 7 height 10
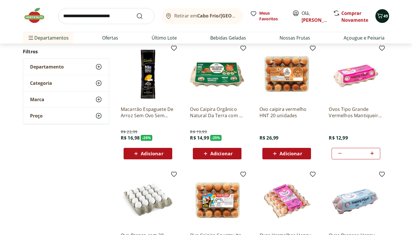
click at [385, 17] on span "49" at bounding box center [386, 15] width 5 height 5
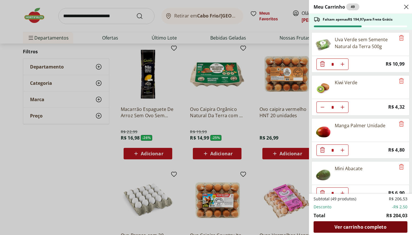
click at [354, 228] on span "Ver carrinho completo" at bounding box center [361, 226] width 52 height 5
